Goal: Check status: Check status

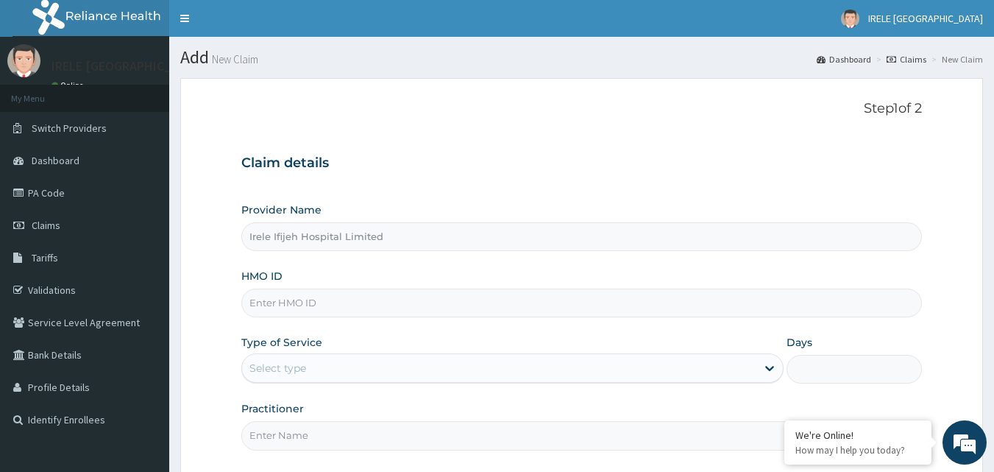
click at [913, 54] on link "Claims" at bounding box center [907, 59] width 40 height 13
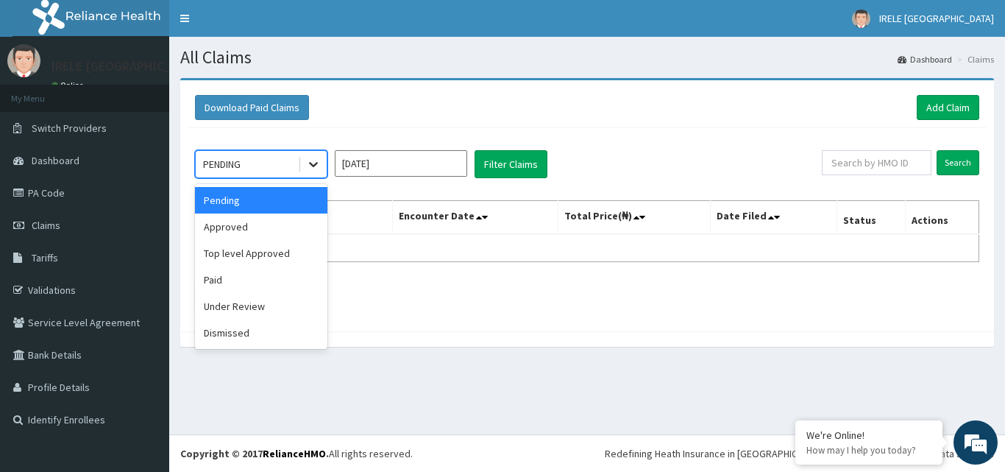
click at [313, 166] on icon at bounding box center [313, 165] width 9 height 5
click at [230, 280] on div "Paid" at bounding box center [261, 279] width 132 height 26
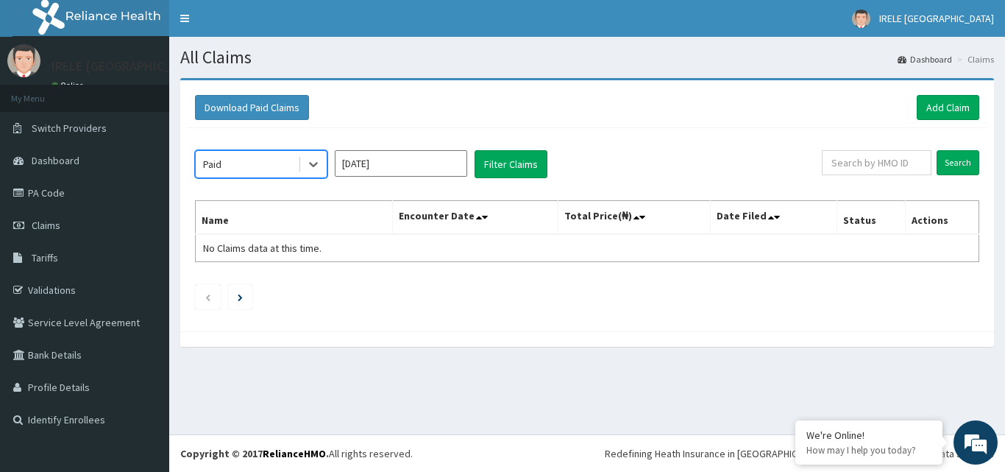
click at [447, 166] on input "Aug 2025" at bounding box center [401, 163] width 132 height 26
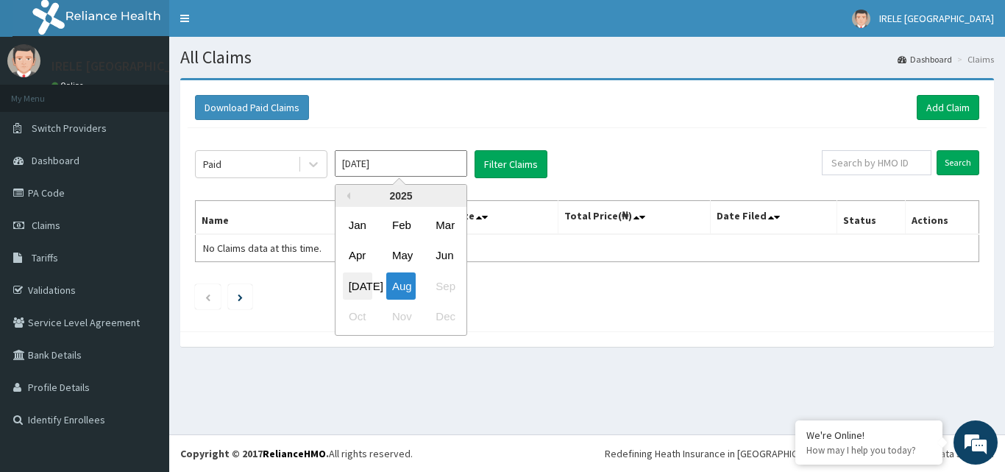
click at [361, 283] on div "Jul" at bounding box center [357, 285] width 29 height 27
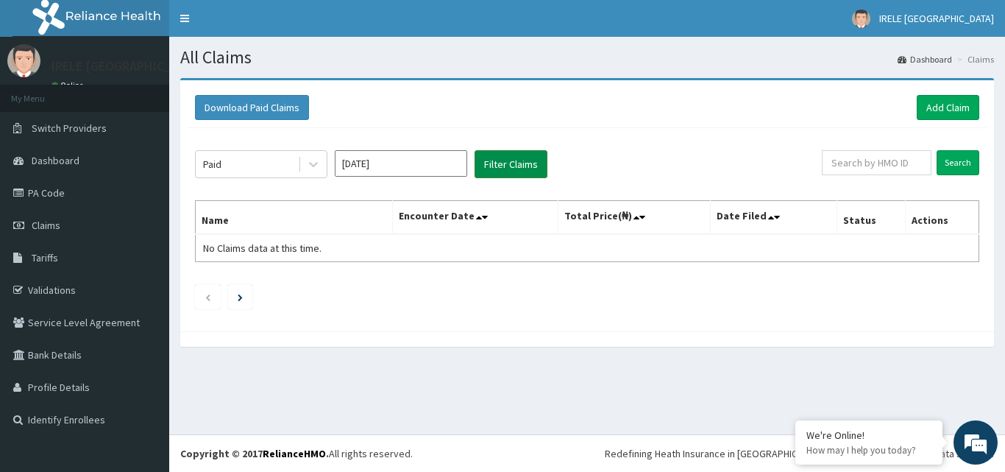
click at [509, 160] on button "Filter Claims" at bounding box center [511, 164] width 73 height 28
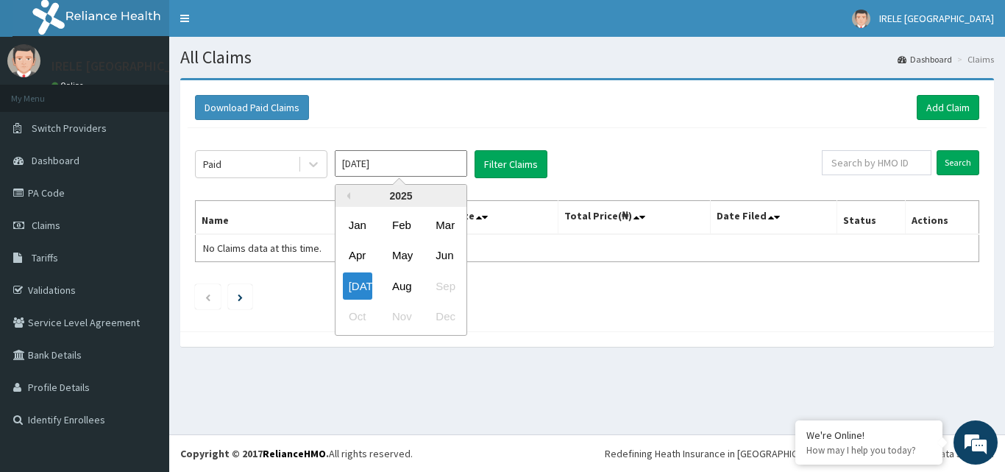
click at [450, 171] on input "Jul 2025" at bounding box center [401, 163] width 132 height 26
click at [445, 249] on div "Jun" at bounding box center [444, 255] width 29 height 27
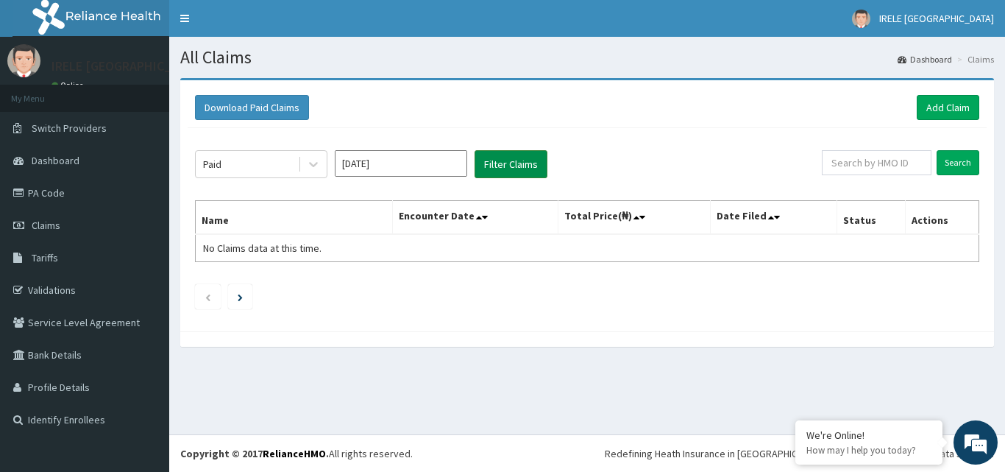
click at [498, 158] on button "Filter Claims" at bounding box center [511, 164] width 73 height 28
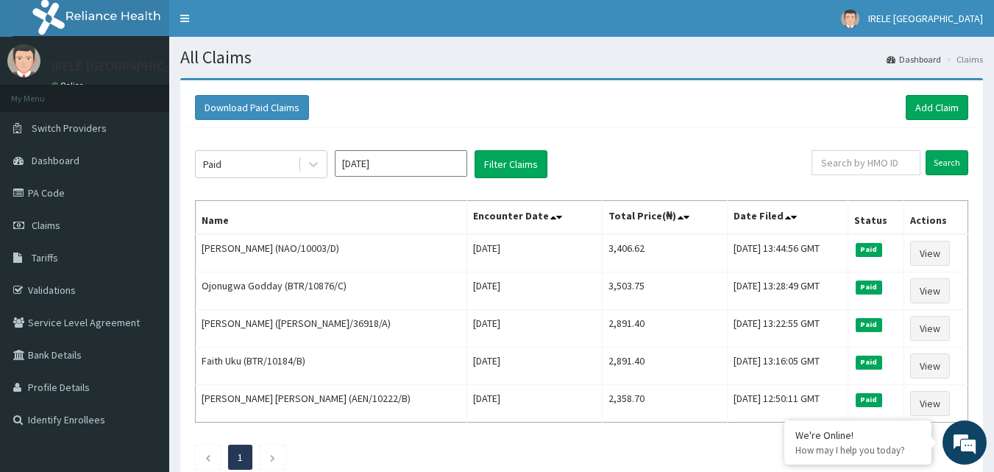
click at [611, 146] on div "Paid Jun 2025 Filter Claims Search Name Encounter Date Total Price(₦) Date File…" at bounding box center [582, 306] width 788 height 356
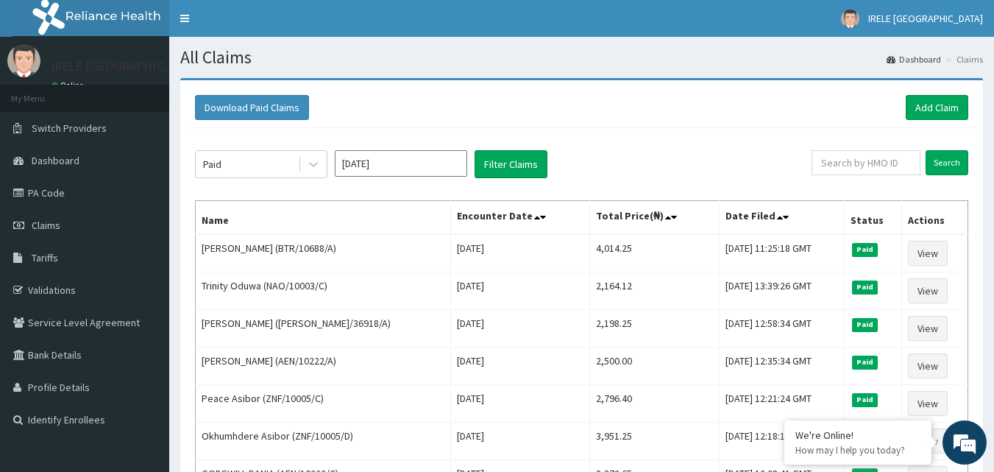
click at [427, 160] on input "Jun 2025" at bounding box center [401, 163] width 132 height 26
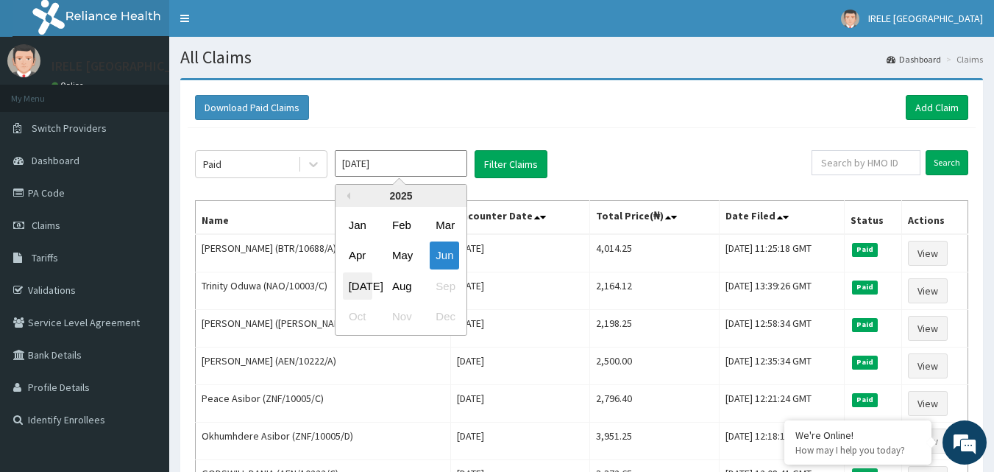
click at [358, 281] on div "Jul" at bounding box center [357, 285] width 29 height 27
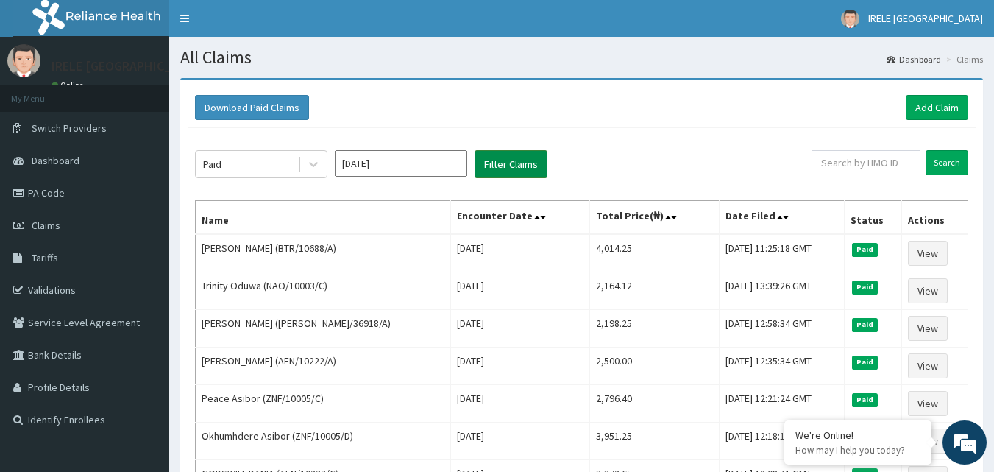
click at [499, 160] on button "Filter Claims" at bounding box center [511, 164] width 73 height 28
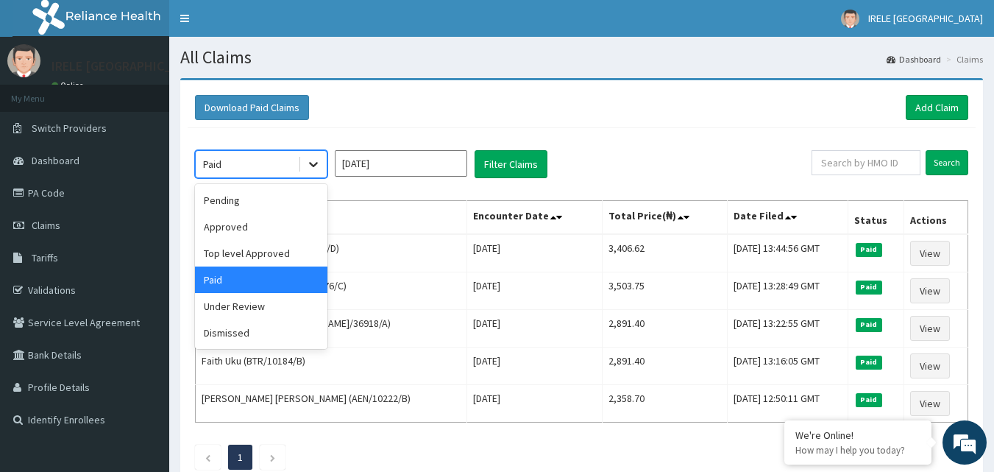
click at [313, 164] on icon at bounding box center [313, 164] width 15 height 15
click at [268, 203] on div "Pending" at bounding box center [261, 200] width 132 height 26
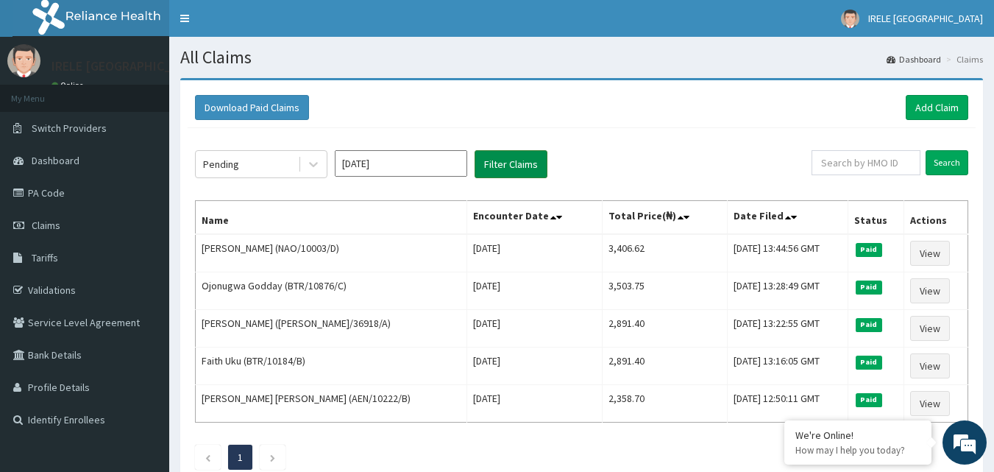
click at [503, 157] on button "Filter Claims" at bounding box center [511, 164] width 73 height 28
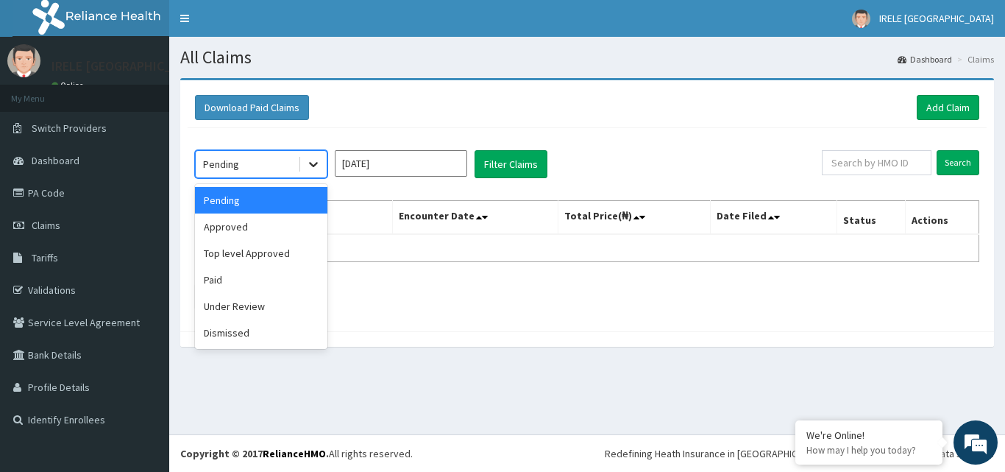
click at [314, 166] on icon at bounding box center [313, 165] width 9 height 5
click at [229, 302] on div "Under Review" at bounding box center [261, 306] width 132 height 26
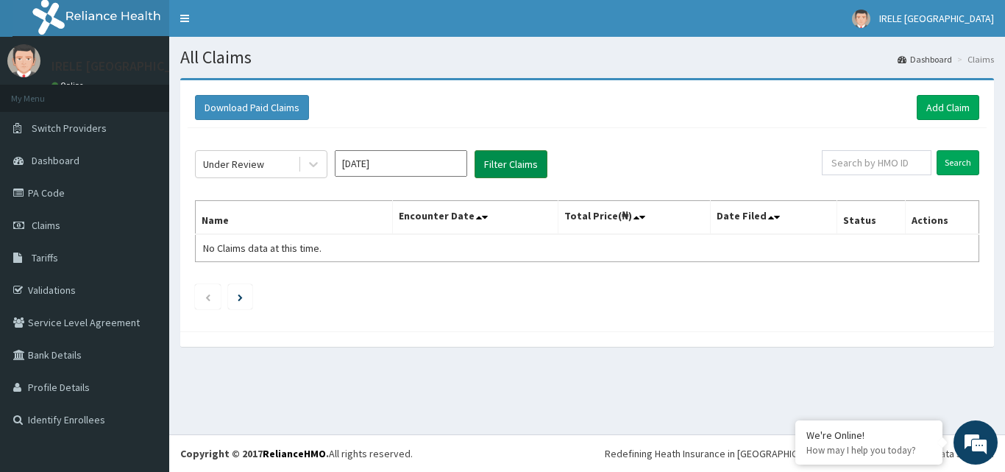
click at [504, 160] on button "Filter Claims" at bounding box center [511, 164] width 73 height 28
click at [314, 165] on icon at bounding box center [313, 164] width 15 height 15
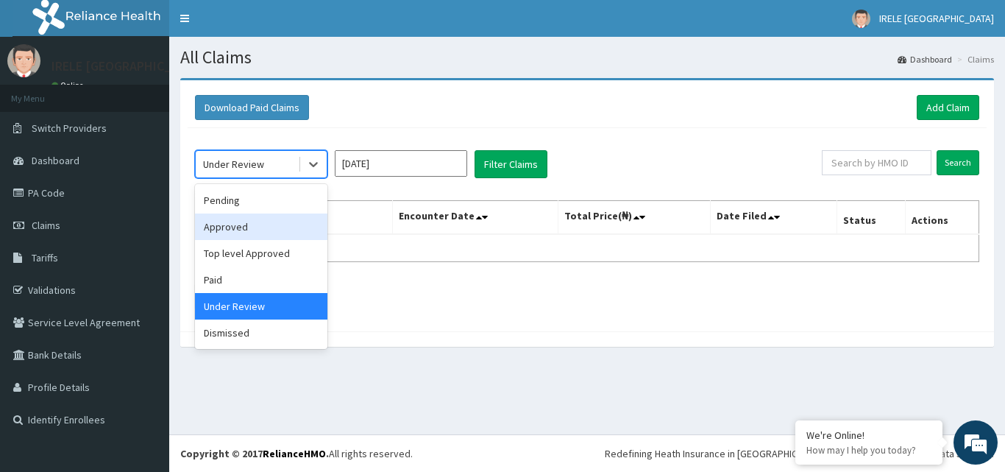
click at [236, 226] on div "Approved" at bounding box center [261, 226] width 132 height 26
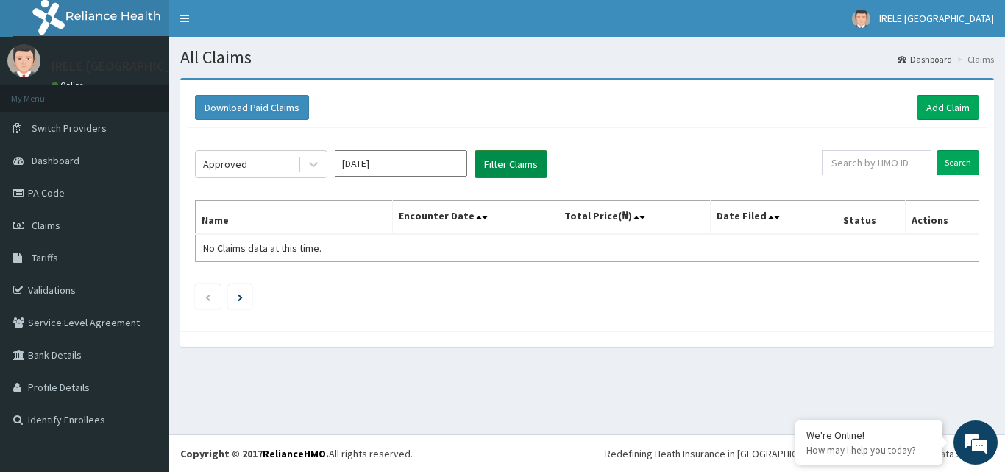
click at [504, 160] on button "Filter Claims" at bounding box center [511, 164] width 73 height 28
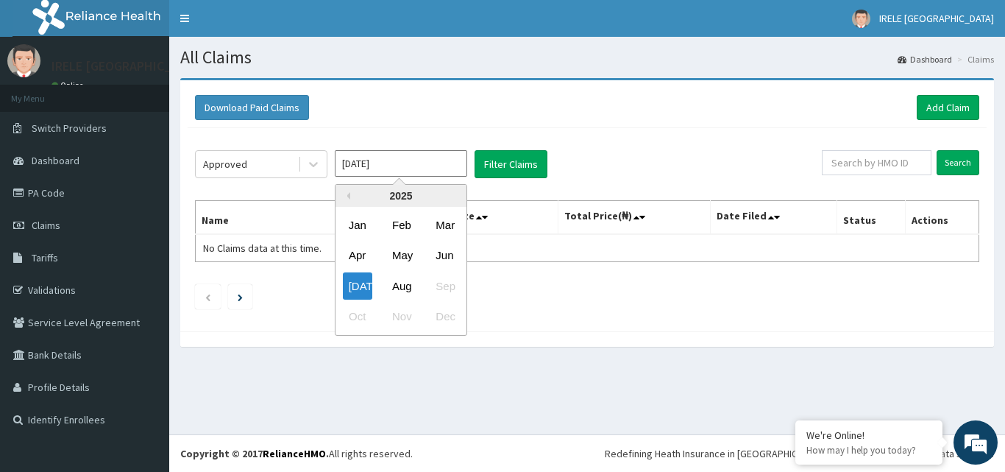
click at [446, 162] on input "Jul 2025" at bounding box center [401, 163] width 132 height 26
click at [401, 282] on div "Aug" at bounding box center [400, 285] width 29 height 27
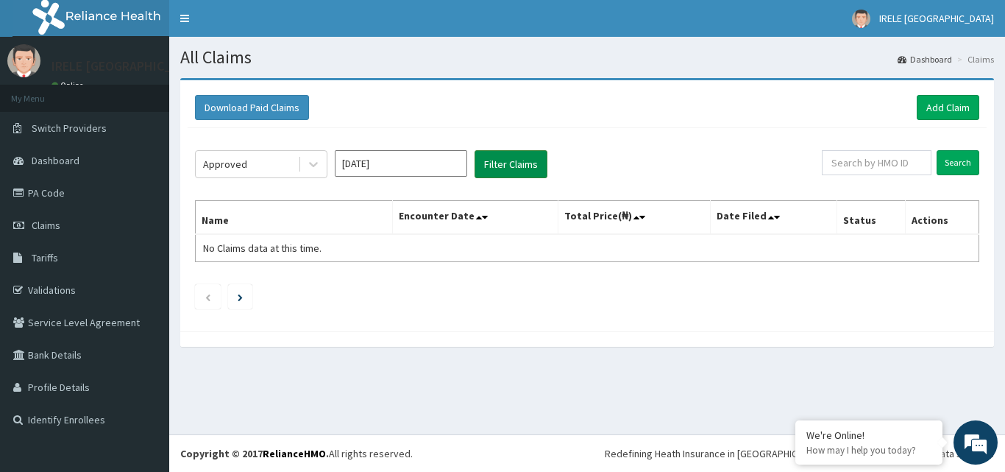
click at [506, 157] on button "Filter Claims" at bounding box center [511, 164] width 73 height 28
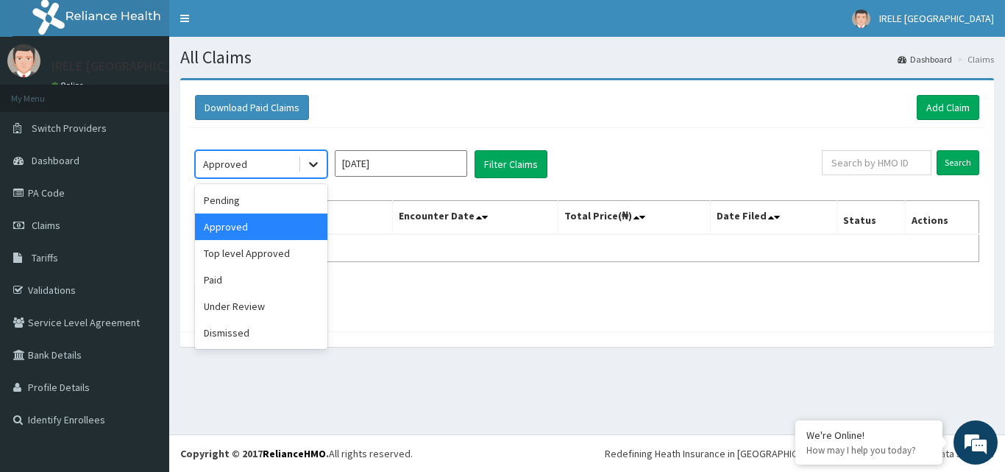
click at [314, 166] on icon at bounding box center [313, 165] width 9 height 5
click at [279, 280] on div "Paid" at bounding box center [261, 279] width 132 height 26
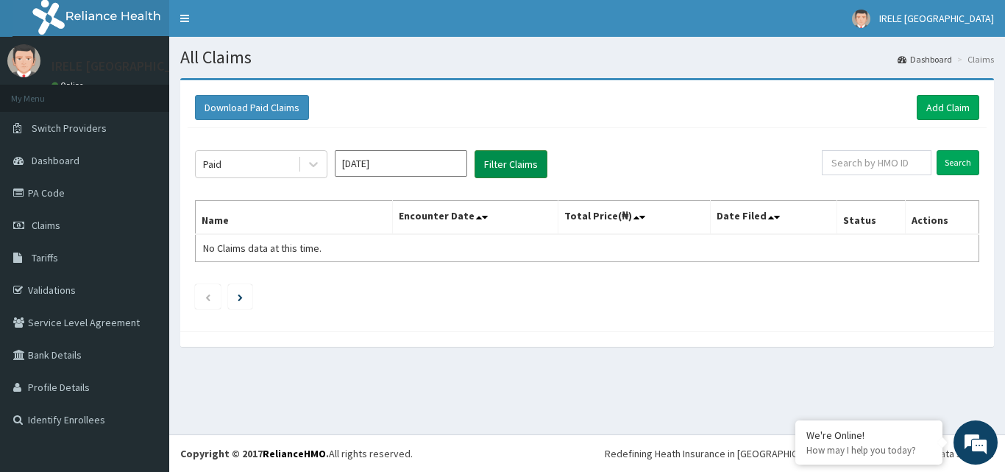
click at [506, 157] on button "Filter Claims" at bounding box center [511, 164] width 73 height 28
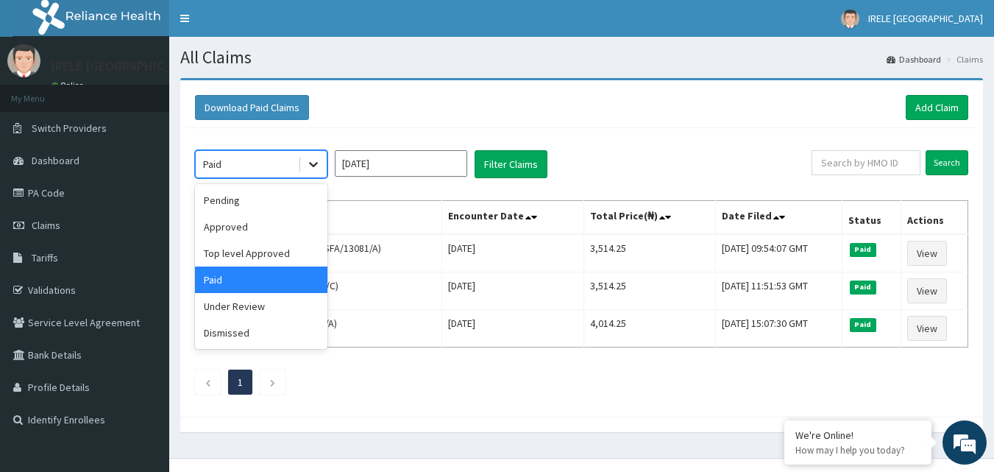
click at [312, 165] on icon at bounding box center [313, 165] width 9 height 5
click at [234, 334] on div "Dismissed" at bounding box center [261, 332] width 132 height 26
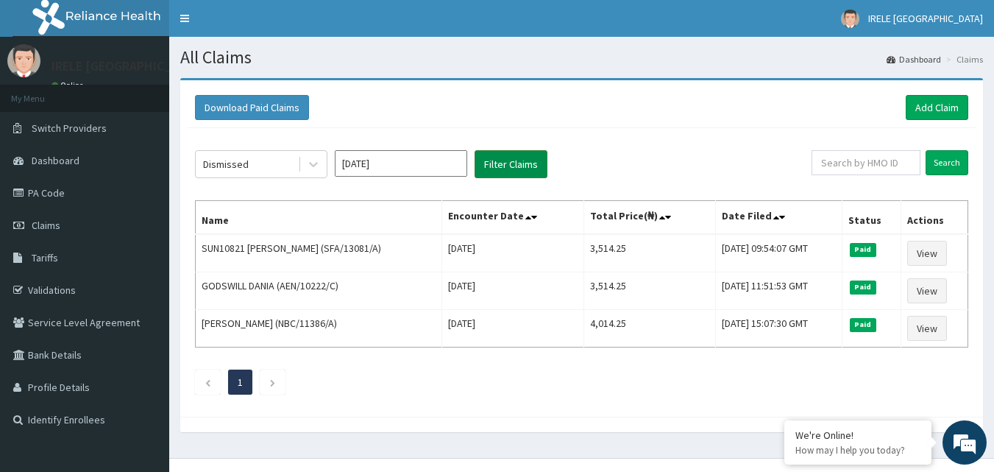
click at [509, 163] on button "Filter Claims" at bounding box center [511, 164] width 73 height 28
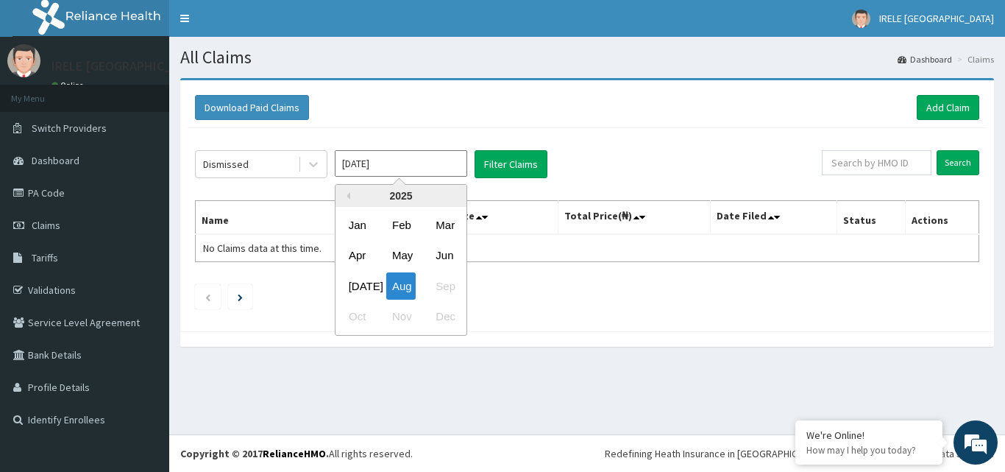
click at [419, 166] on input "Aug 2025" at bounding box center [401, 163] width 132 height 26
click at [356, 284] on div "Jul" at bounding box center [357, 285] width 29 height 27
type input "Jul 2025"
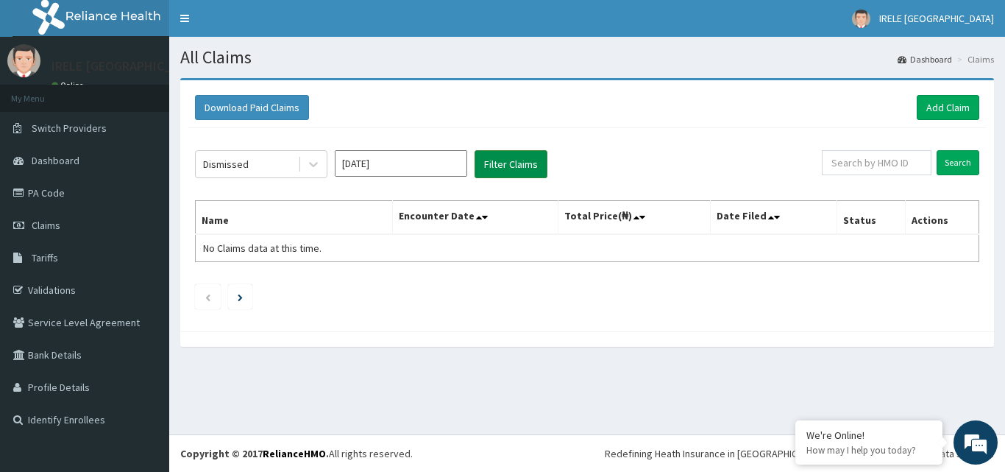
click at [509, 159] on button "Filter Claims" at bounding box center [511, 164] width 73 height 28
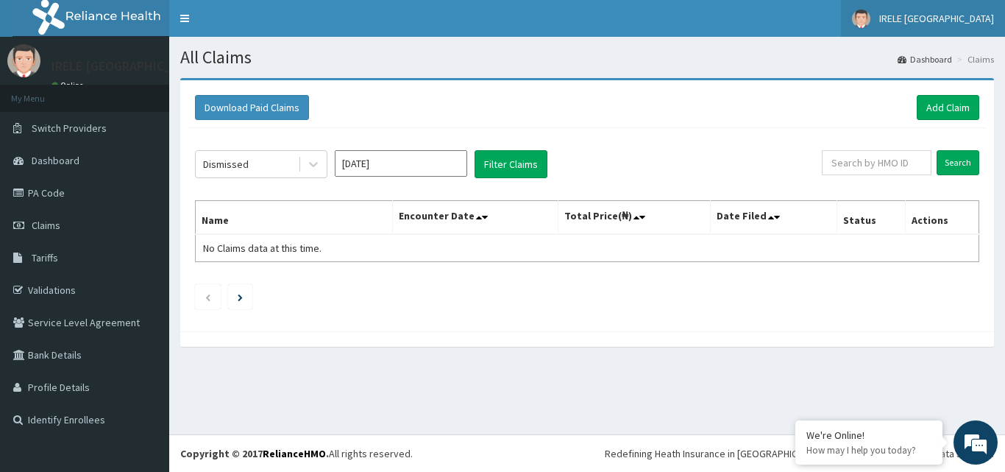
click at [938, 15] on span "IRELE [GEOGRAPHIC_DATA]" at bounding box center [936, 18] width 115 height 13
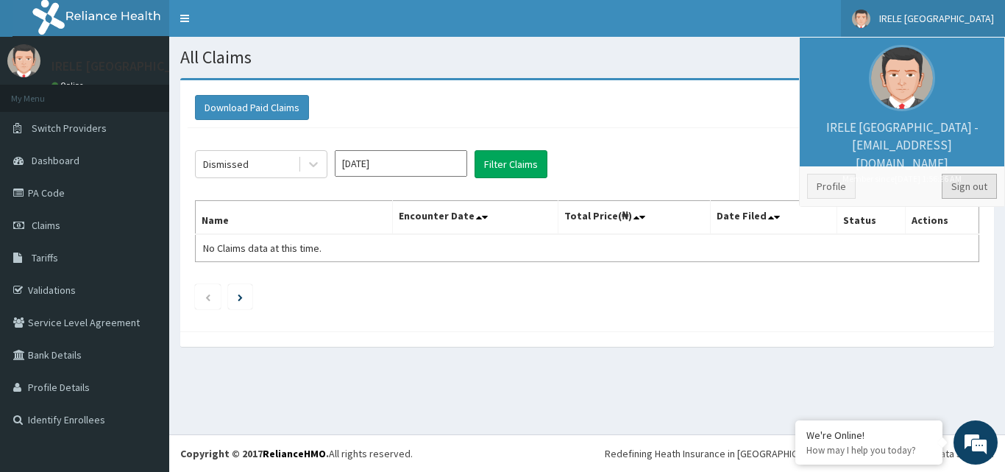
click at [968, 178] on link "Sign out" at bounding box center [969, 186] width 55 height 25
